Goal: Task Accomplishment & Management: Use online tool/utility

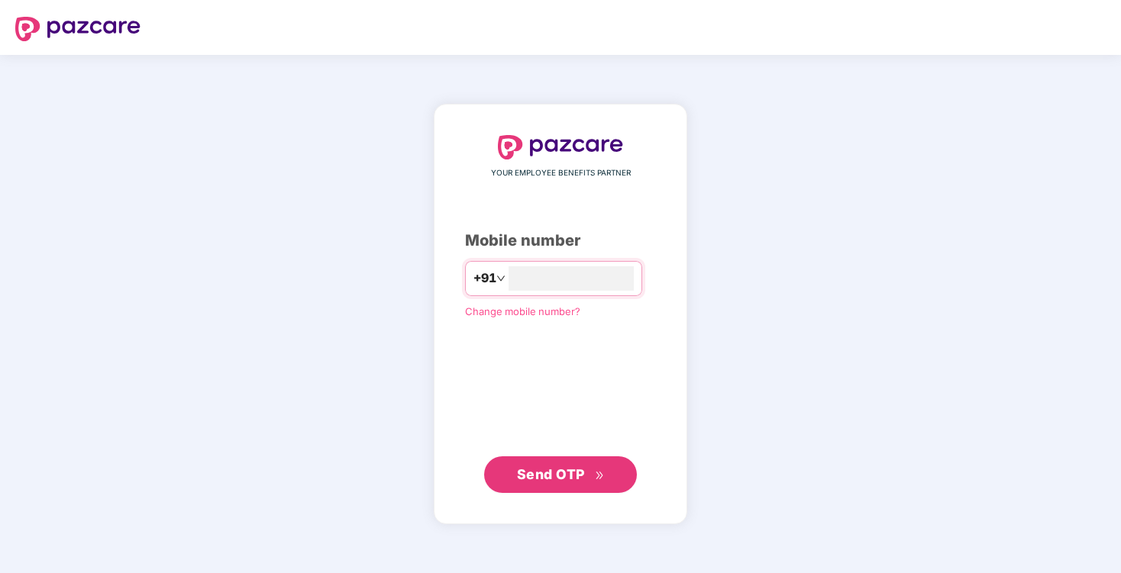
type input "*"
type input "**********"
click at [546, 464] on span "Send OTP" at bounding box center [561, 474] width 88 height 21
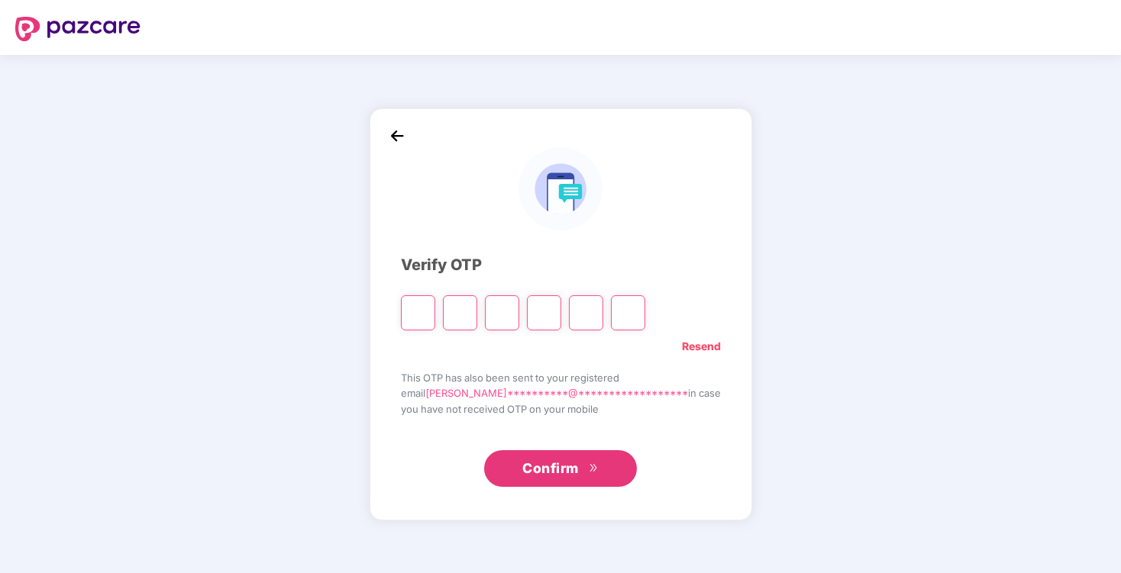
type input "*"
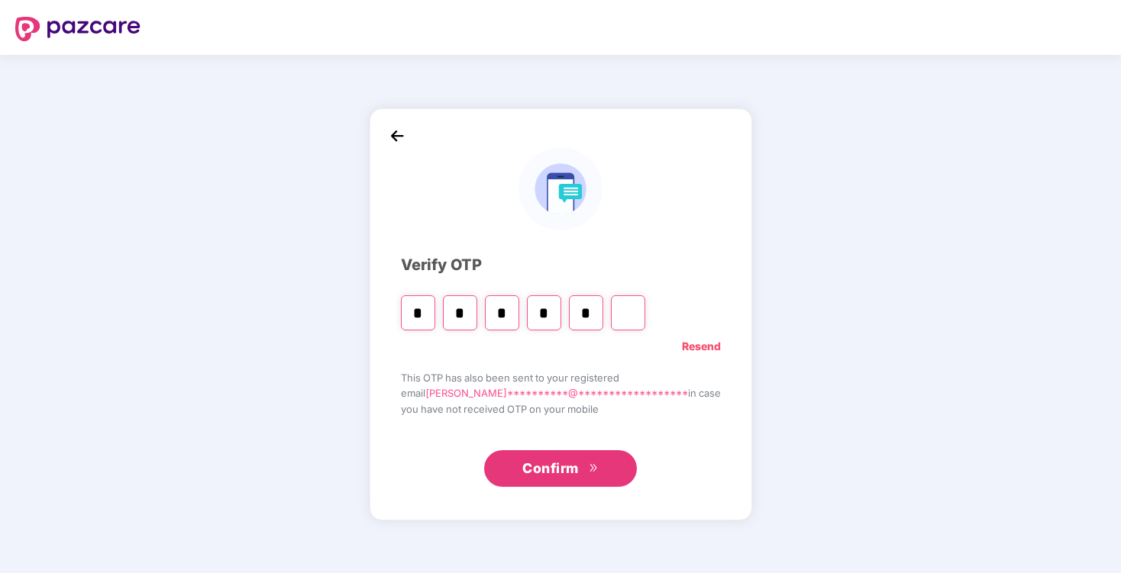
type input "*"
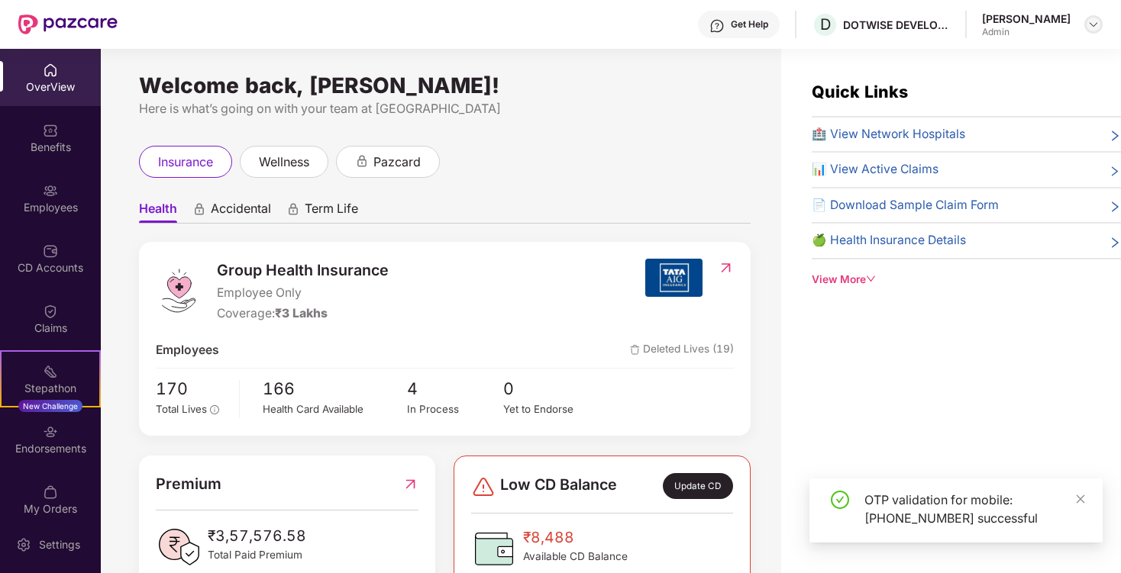
click at [1092, 24] on img at bounding box center [1093, 24] width 12 height 12
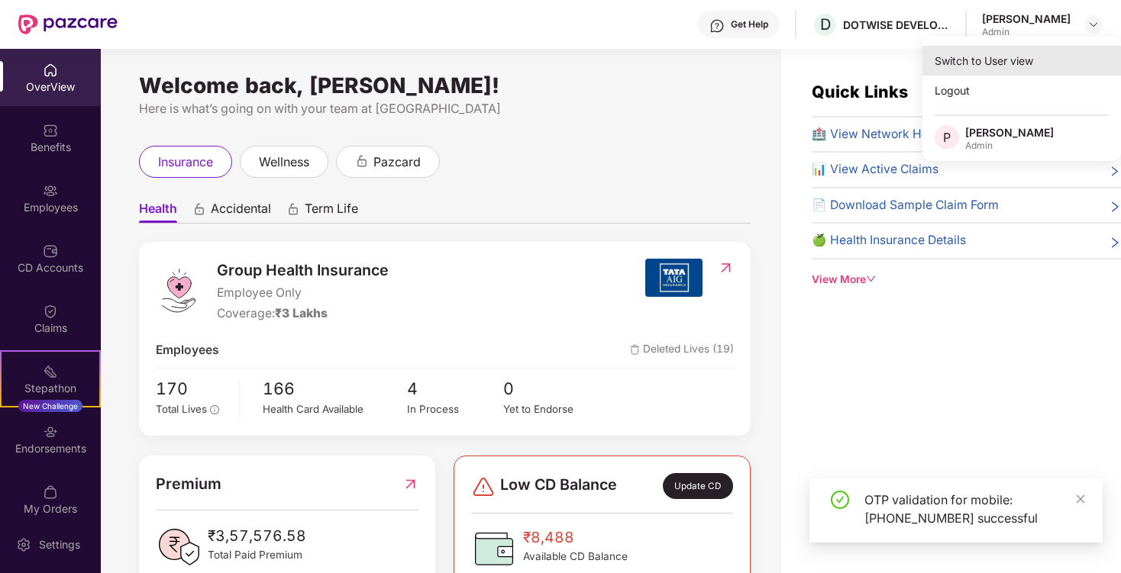
click at [973, 59] on div "Switch to User view" at bounding box center [1021, 61] width 198 height 30
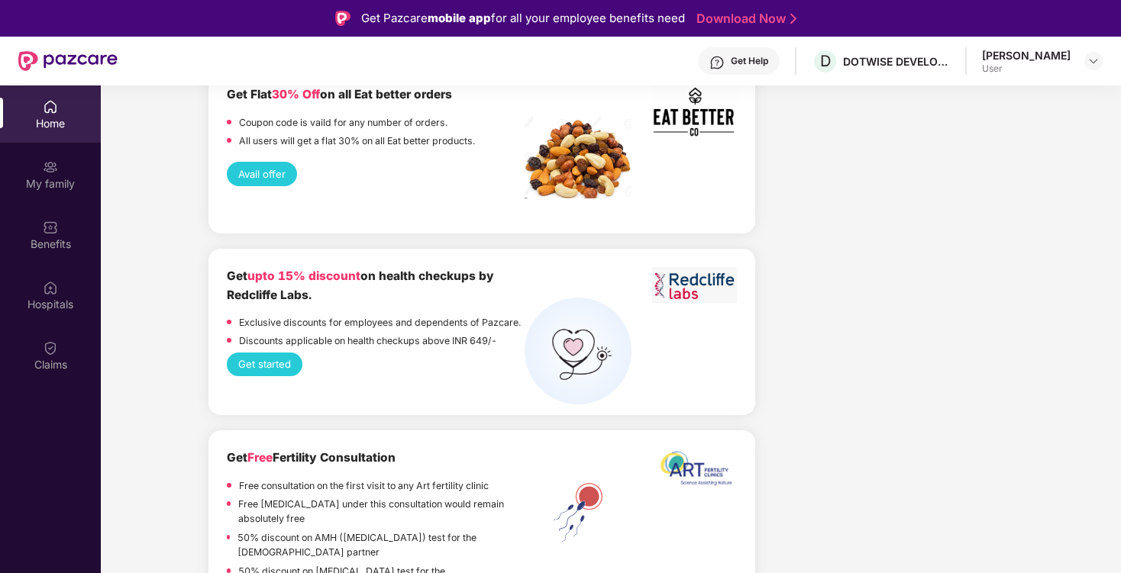
scroll to position [85, 0]
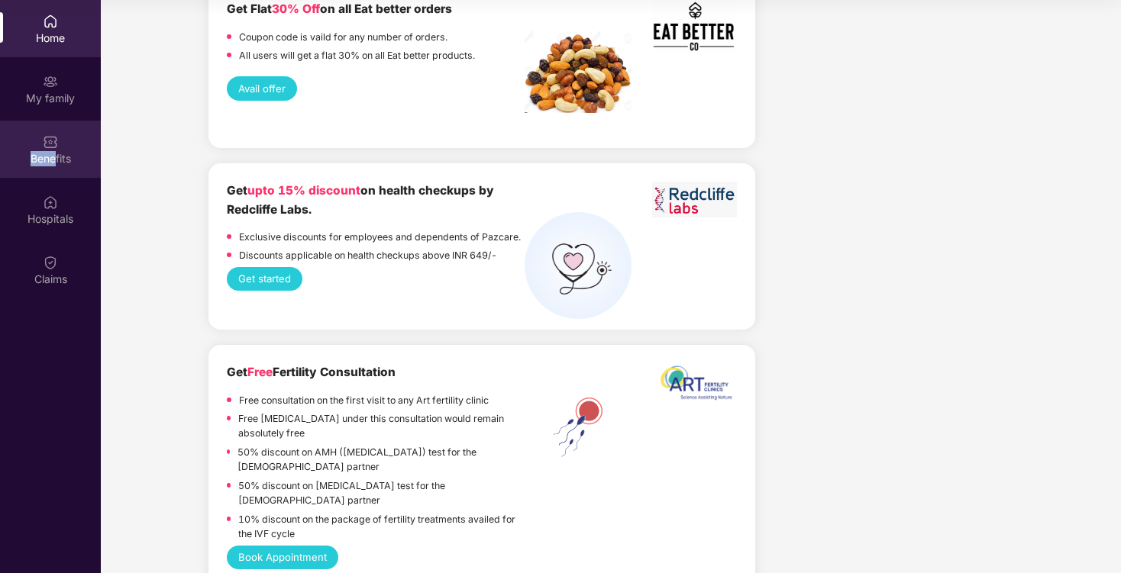
click at [55, 151] on div "Benefits" at bounding box center [50, 158] width 101 height 15
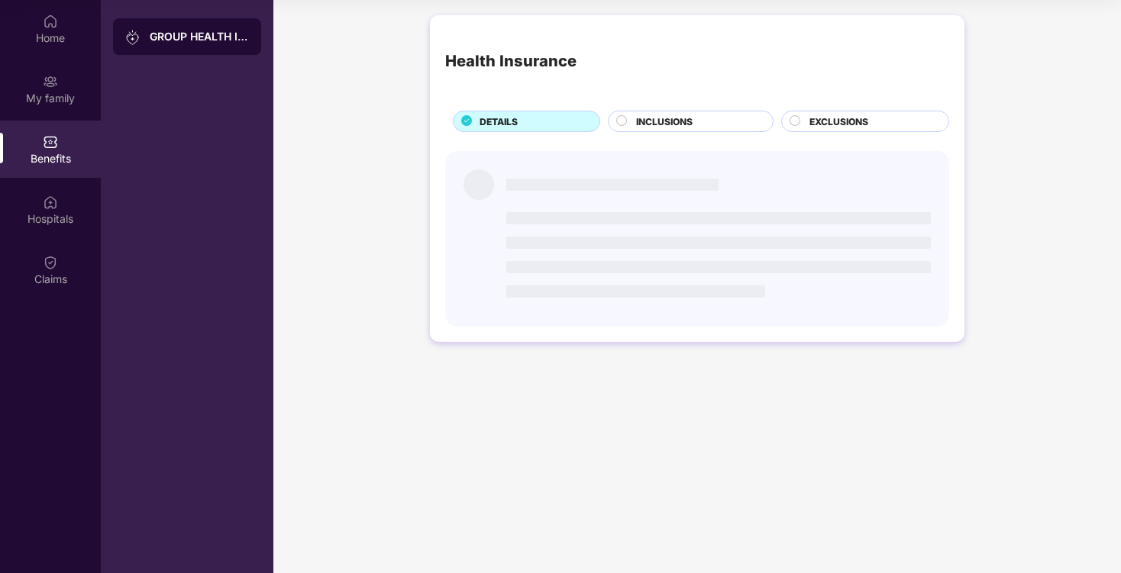
scroll to position [0, 0]
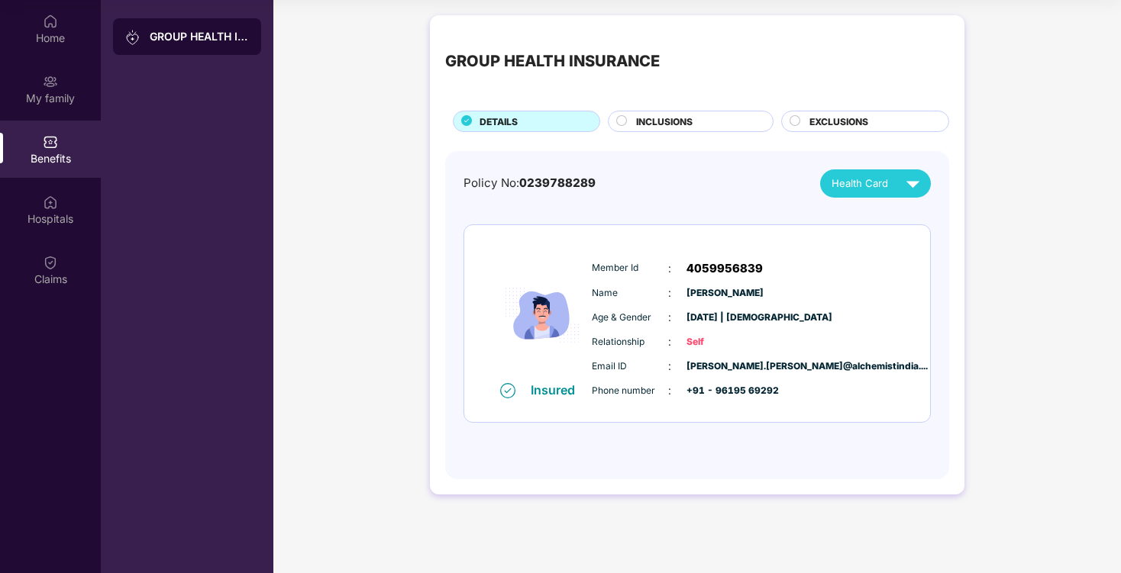
click at [671, 119] on span "INCLUSIONS" at bounding box center [664, 122] width 56 height 15
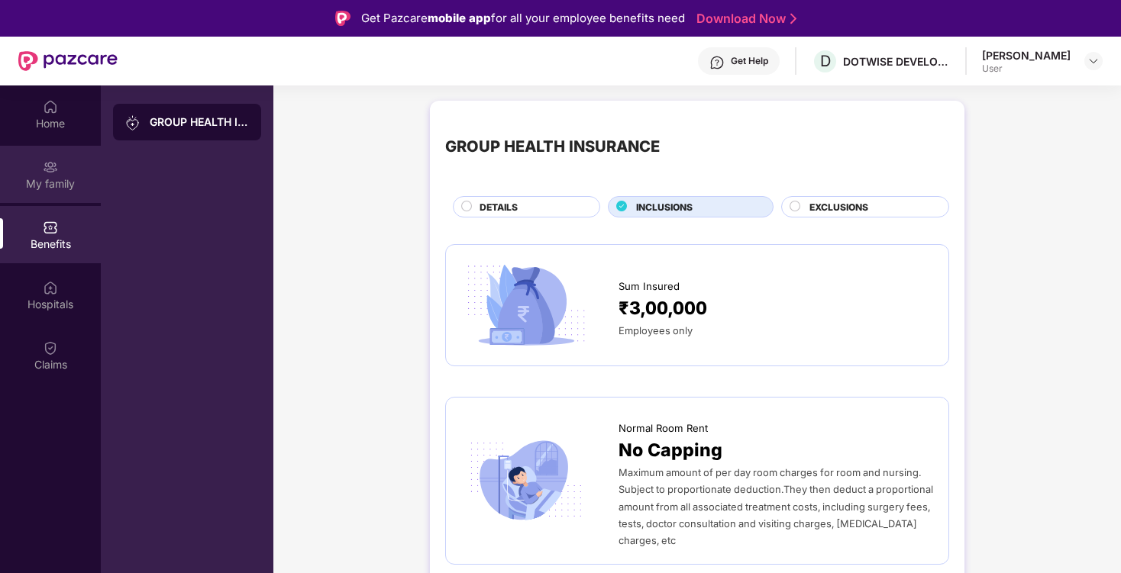
click at [39, 169] on div "My family" at bounding box center [50, 174] width 101 height 57
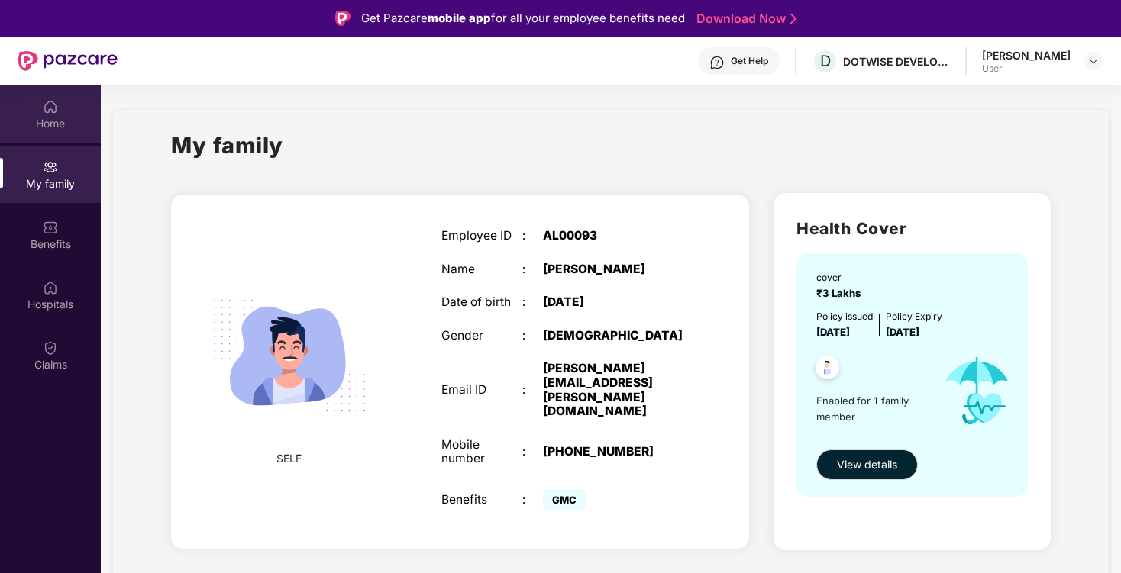
click at [40, 109] on div "Home" at bounding box center [50, 113] width 101 height 57
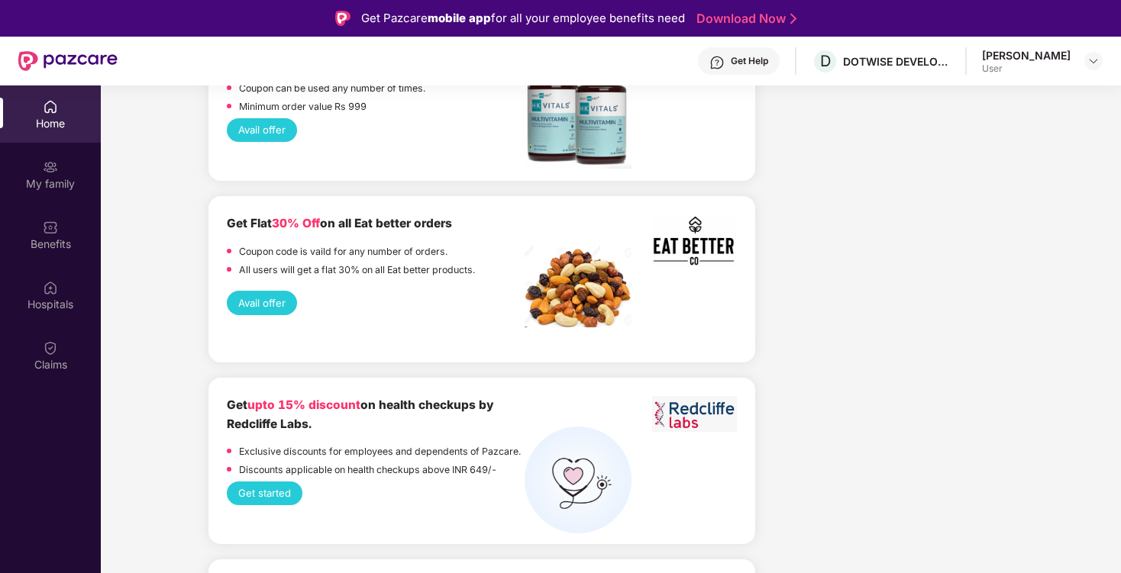
scroll to position [3131, 0]
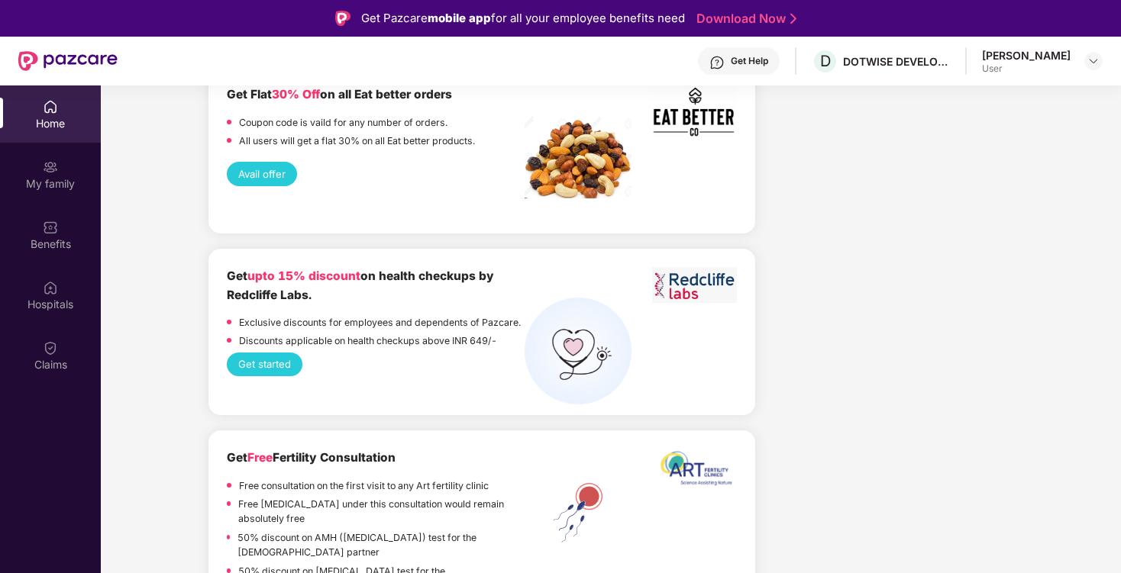
click at [268, 353] on button "Get started" at bounding box center [265, 365] width 76 height 24
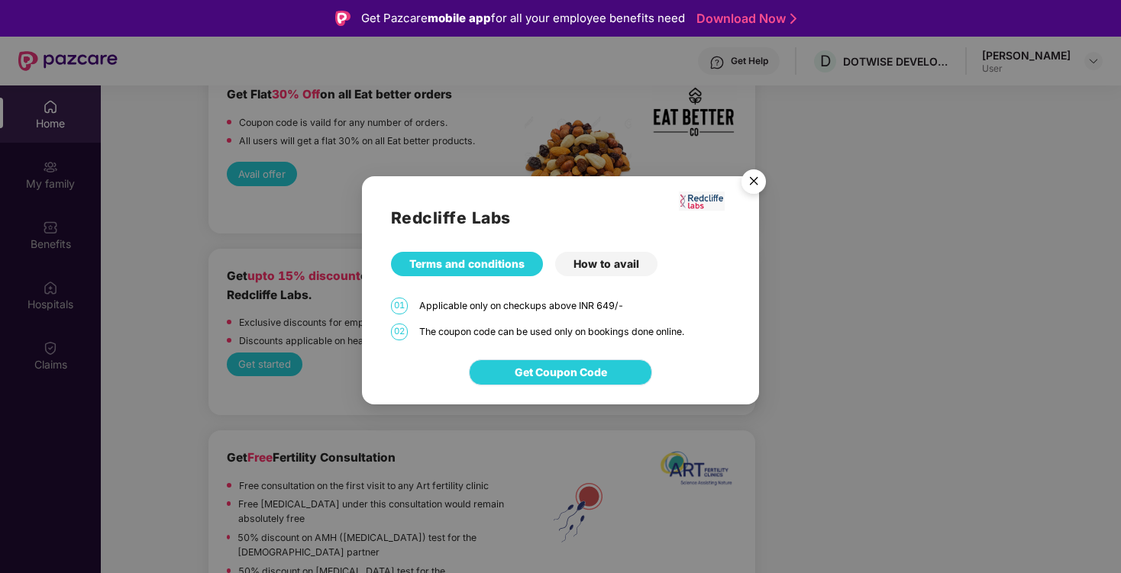
click at [580, 373] on span "Get Coupon Code" at bounding box center [560, 372] width 92 height 17
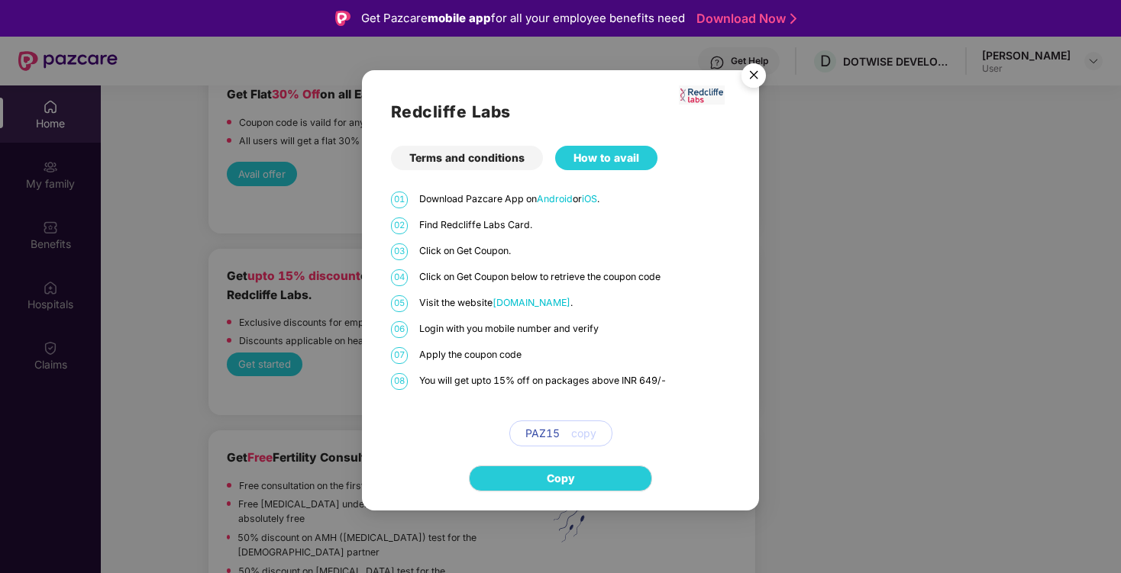
click at [489, 161] on div "Terms and conditions" at bounding box center [467, 158] width 152 height 24
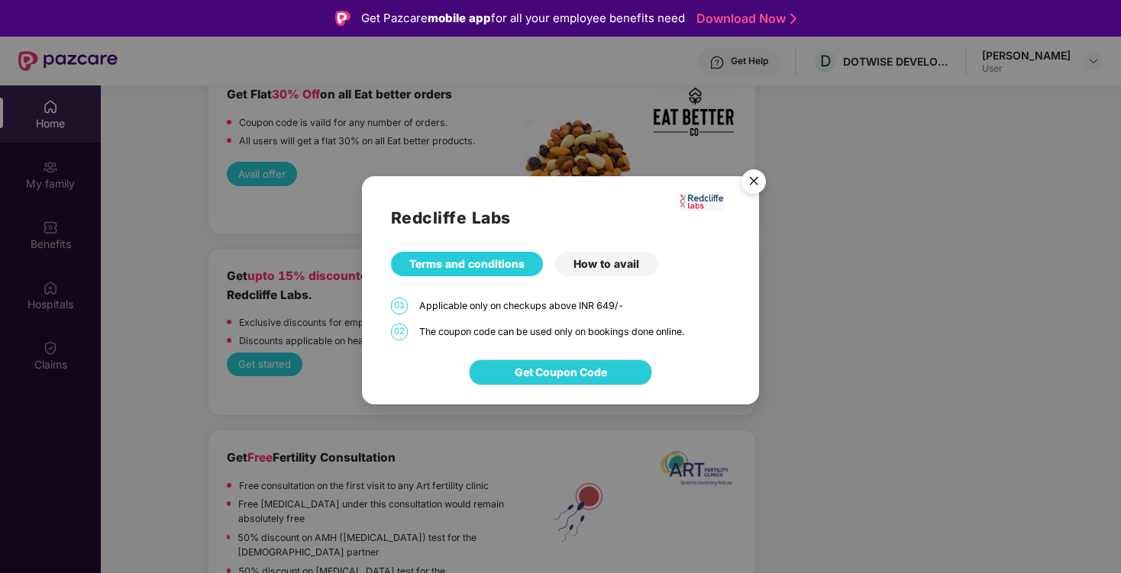
click at [752, 185] on img "Close" at bounding box center [753, 184] width 43 height 43
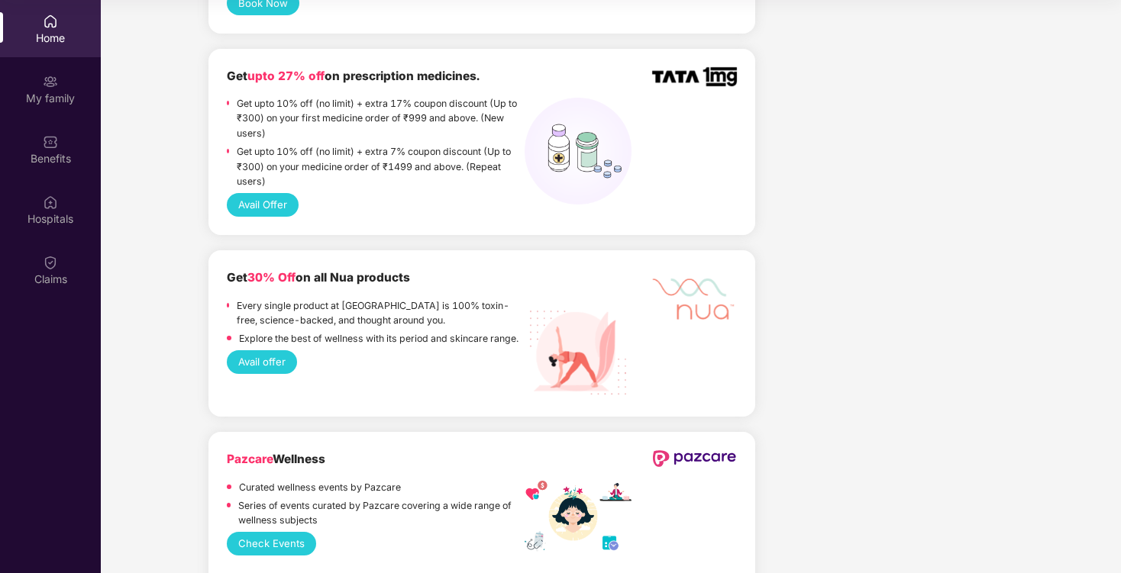
scroll to position [1254, 0]
